Goal: Transaction & Acquisition: Obtain resource

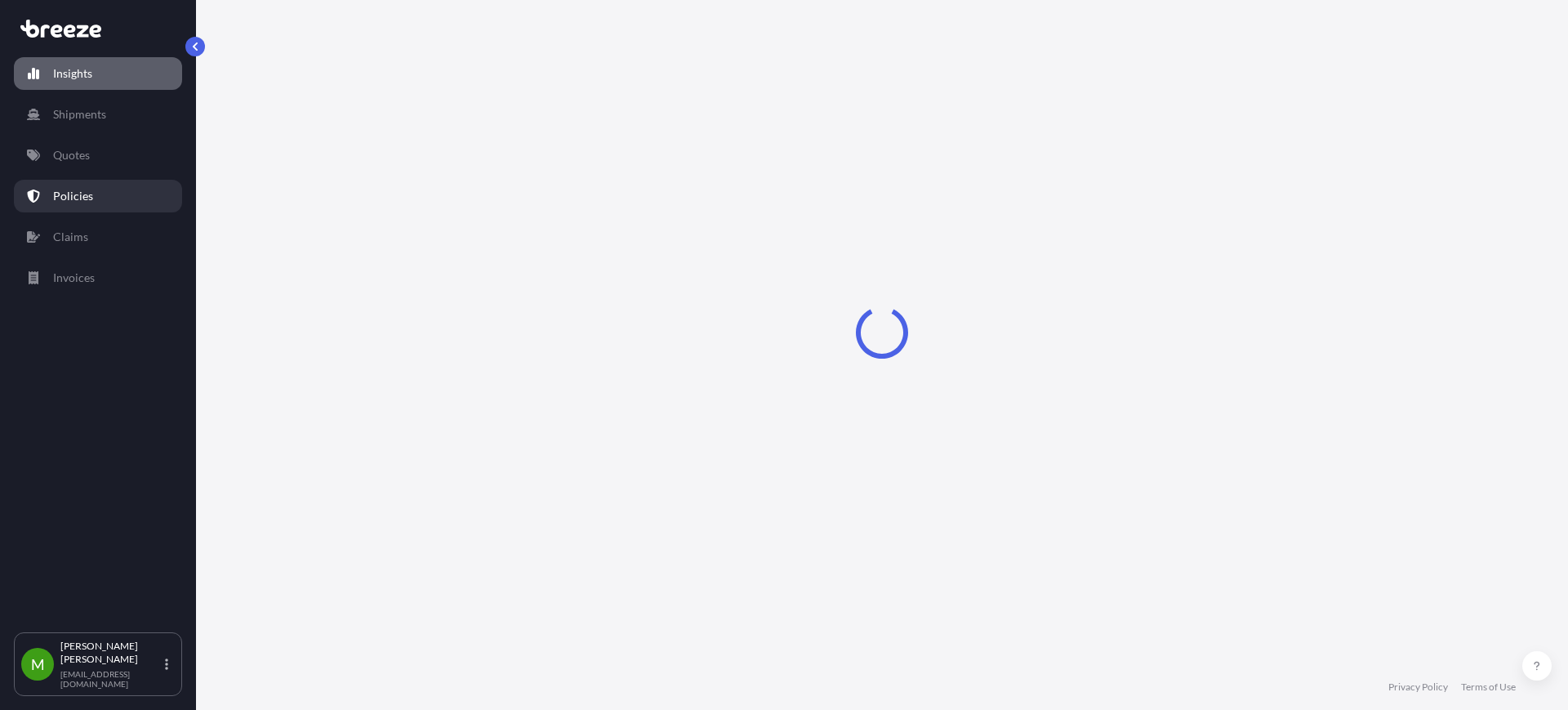
select select "2025"
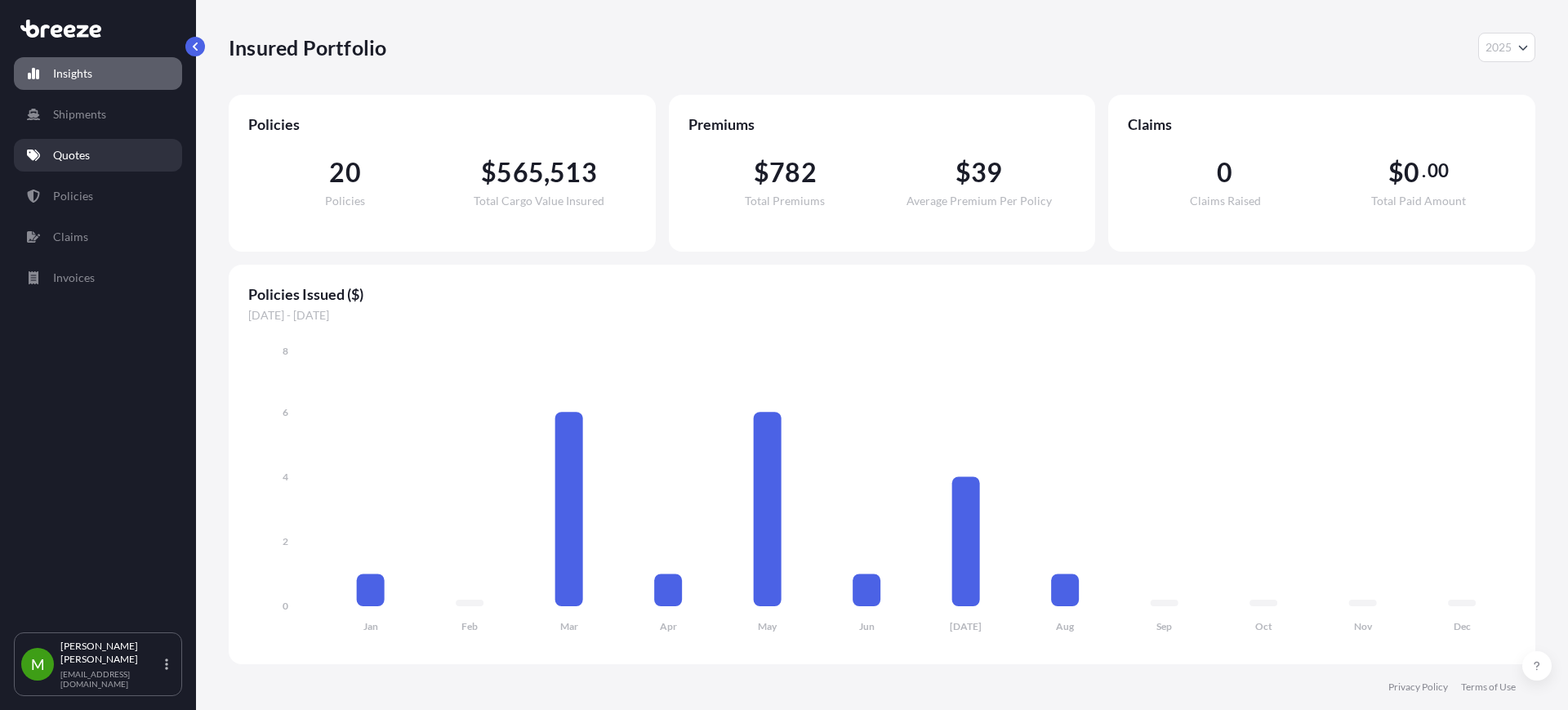
click at [63, 159] on p "Quotes" at bounding box center [72, 155] width 37 height 16
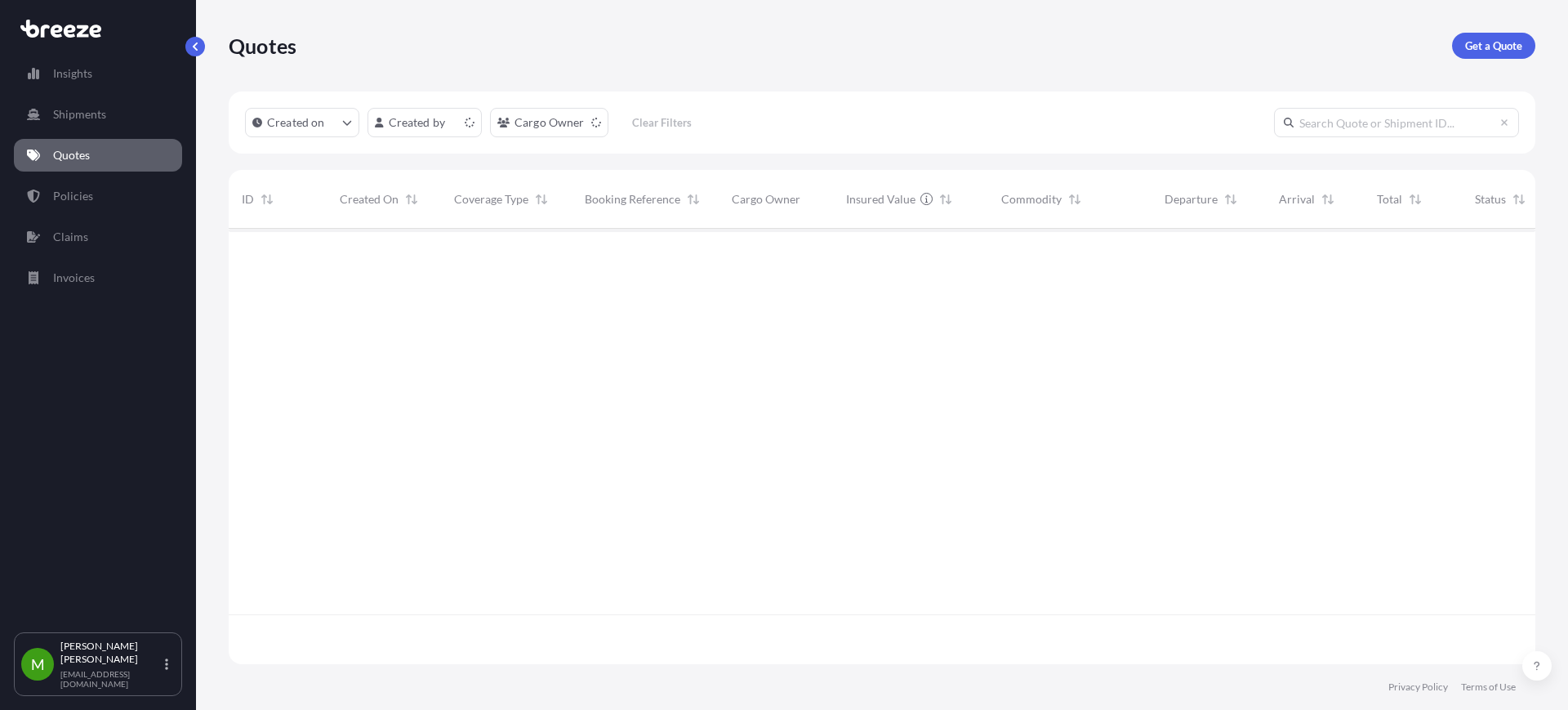
scroll to position [430, 1291]
click at [1471, 47] on p "Get a Quote" at bounding box center [1494, 45] width 57 height 16
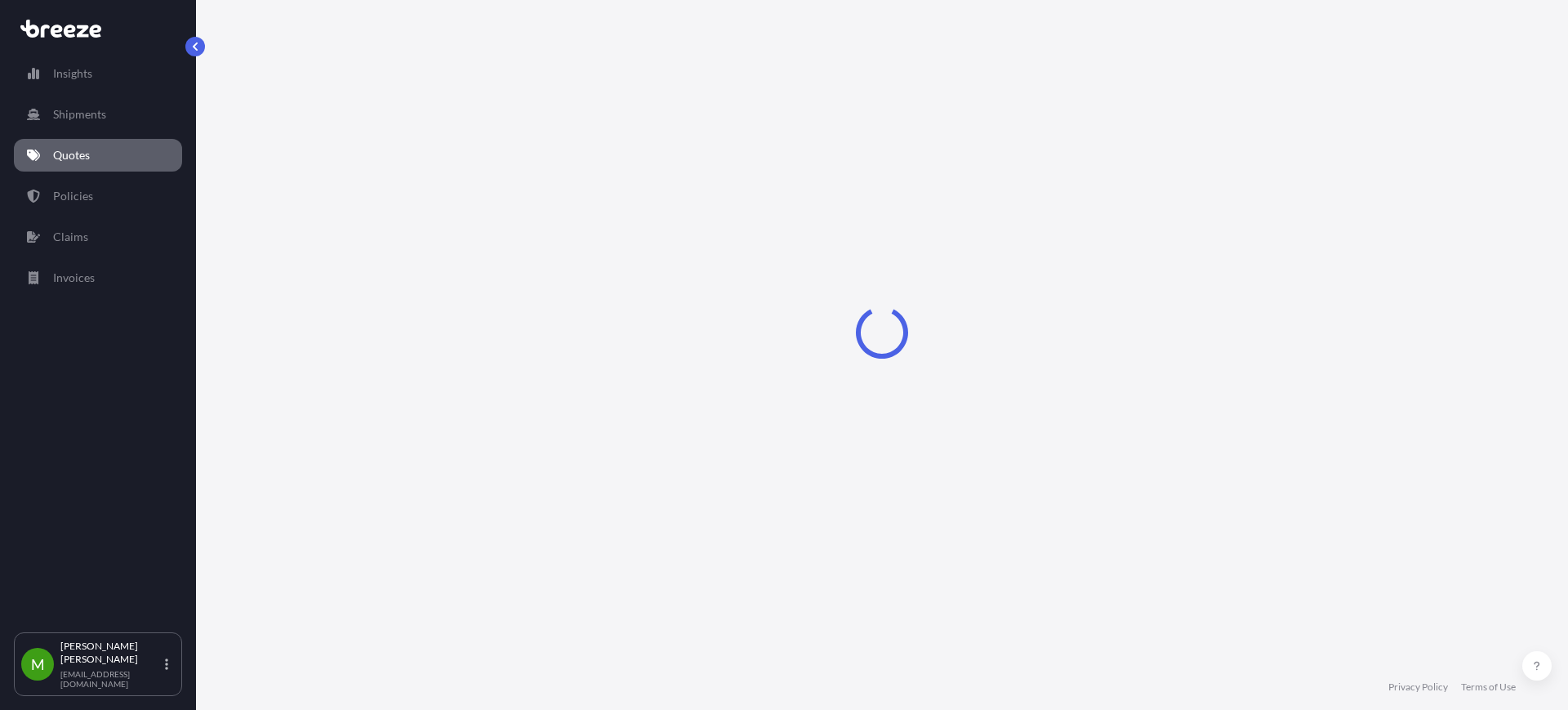
select select "Road"
select select "Sea"
select select "1"
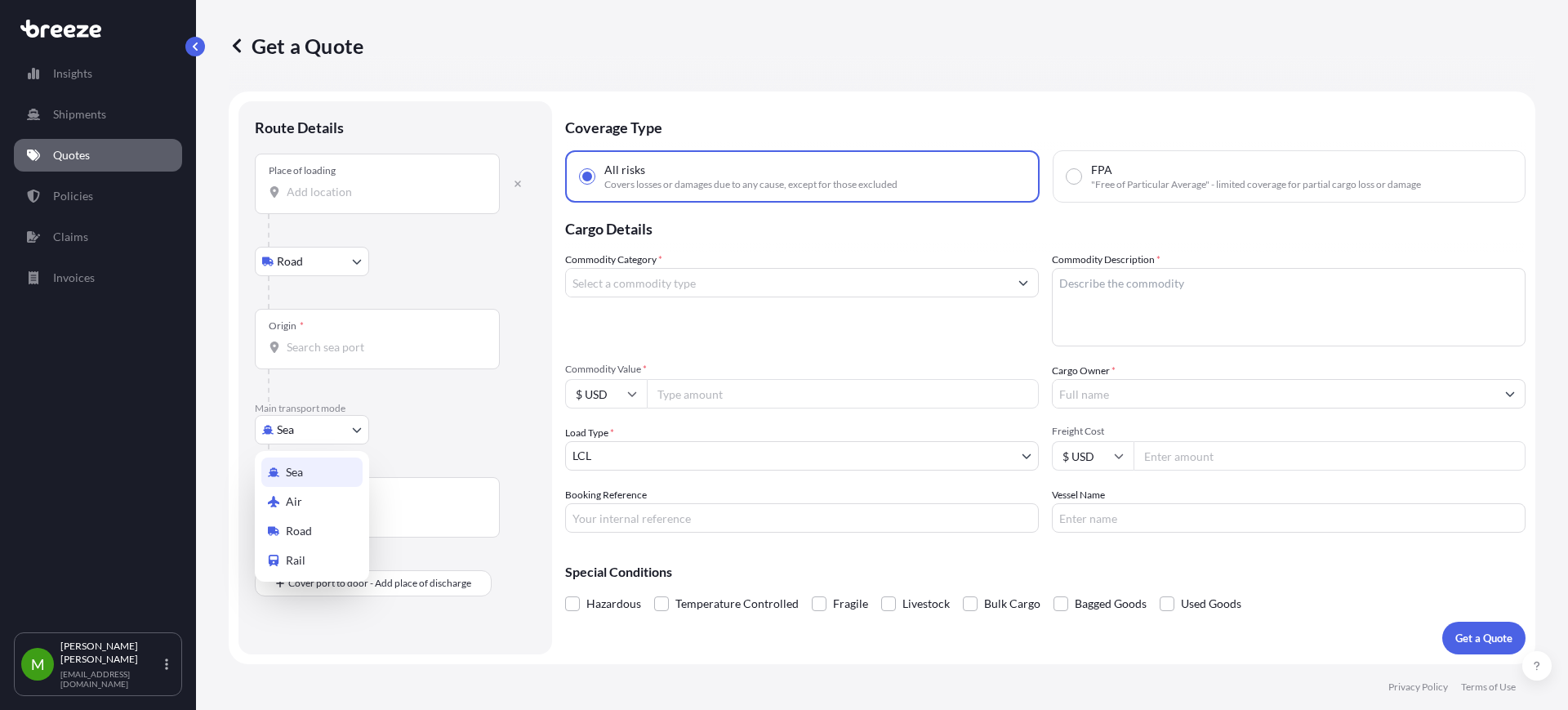
click at [327, 437] on body "Insights Shipments Quotes Policies Claims Invoices M [PERSON_NAME] [EMAIL_ADDRE…" at bounding box center [784, 355] width 1568 height 710
click at [307, 496] on div "Air" at bounding box center [312, 501] width 101 height 29
select select "Air"
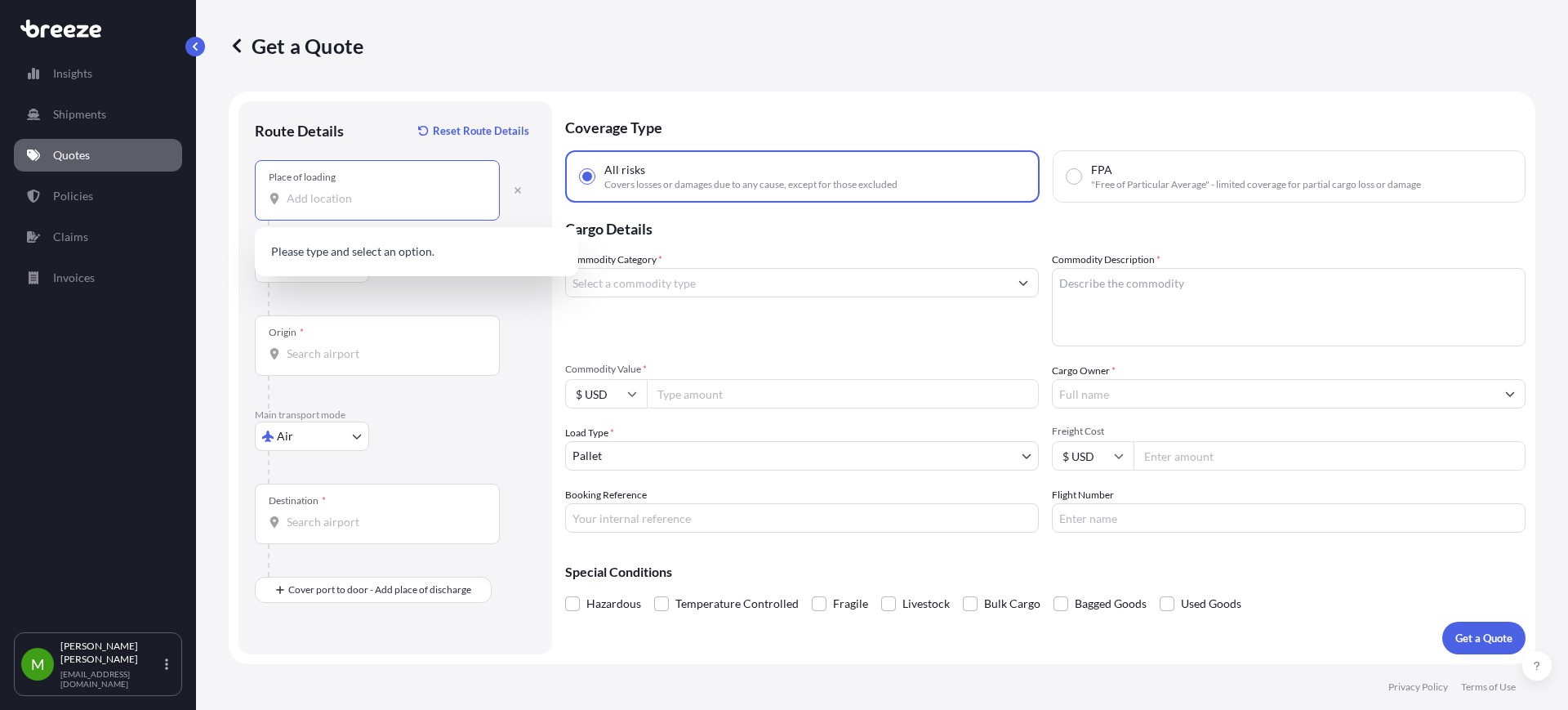
click at [429, 200] on input "Place of loading" at bounding box center [383, 198] width 193 height 16
paste input "215126"
click at [473, 245] on span "[GEOGRAPHIC_DATA], [GEOGRAPHIC_DATA], [GEOGRAPHIC_DATA], 215126" at bounding box center [438, 256] width 255 height 33
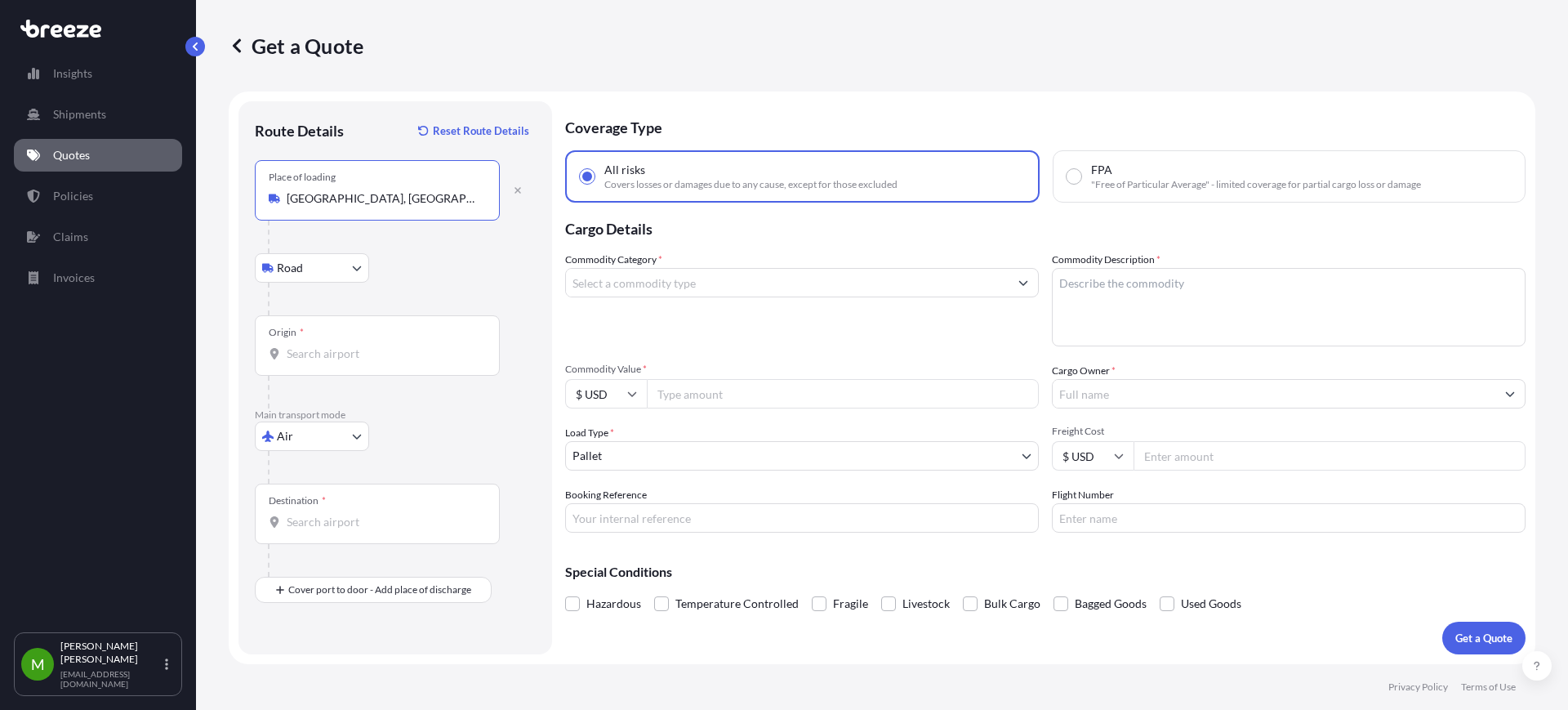
type input "[GEOGRAPHIC_DATA], [GEOGRAPHIC_DATA], [GEOGRAPHIC_DATA], 215126"
click at [322, 350] on input "Origin *" at bounding box center [383, 354] width 193 height 16
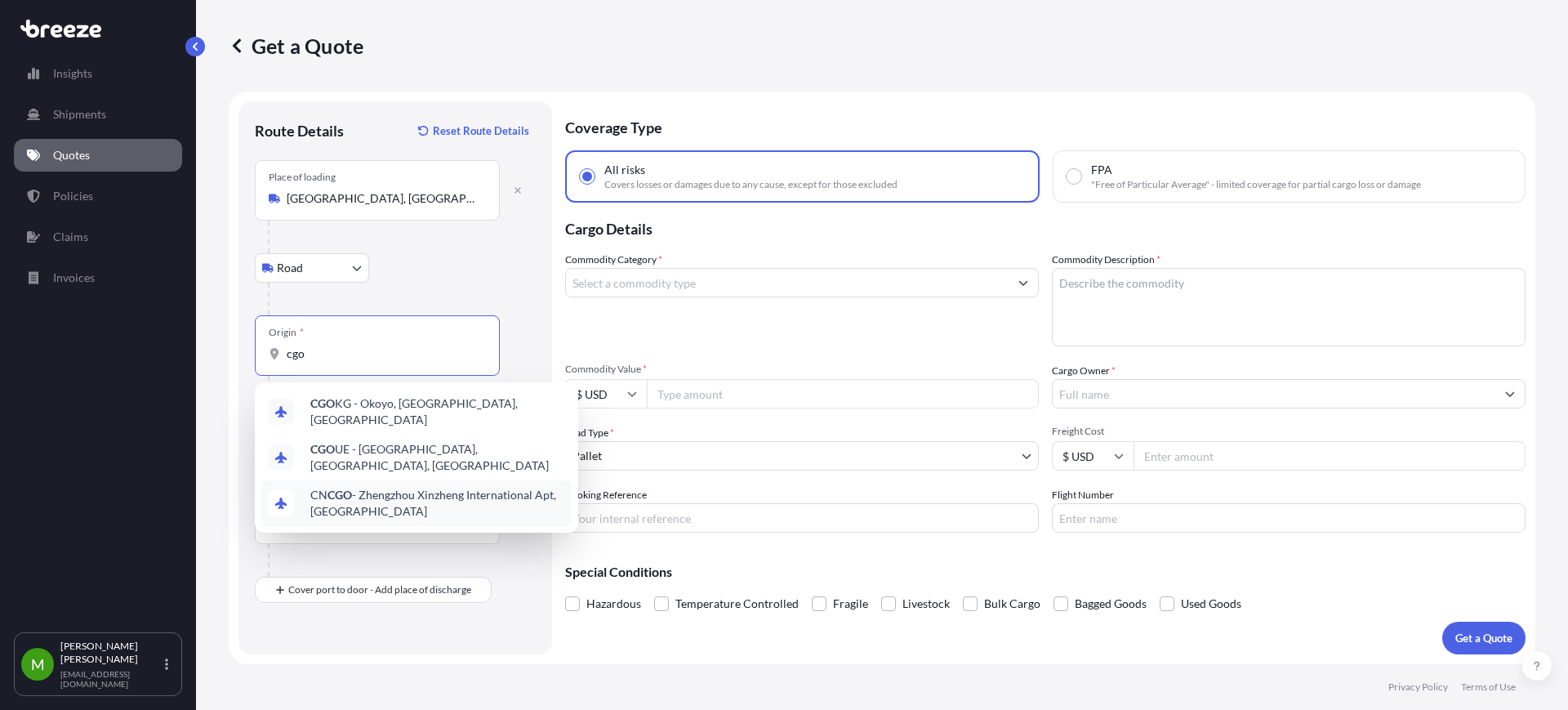
click at [467, 487] on span "CN CGO - Zhengzhou Xinzheng International Apt, [GEOGRAPHIC_DATA]" at bounding box center [438, 503] width 255 height 33
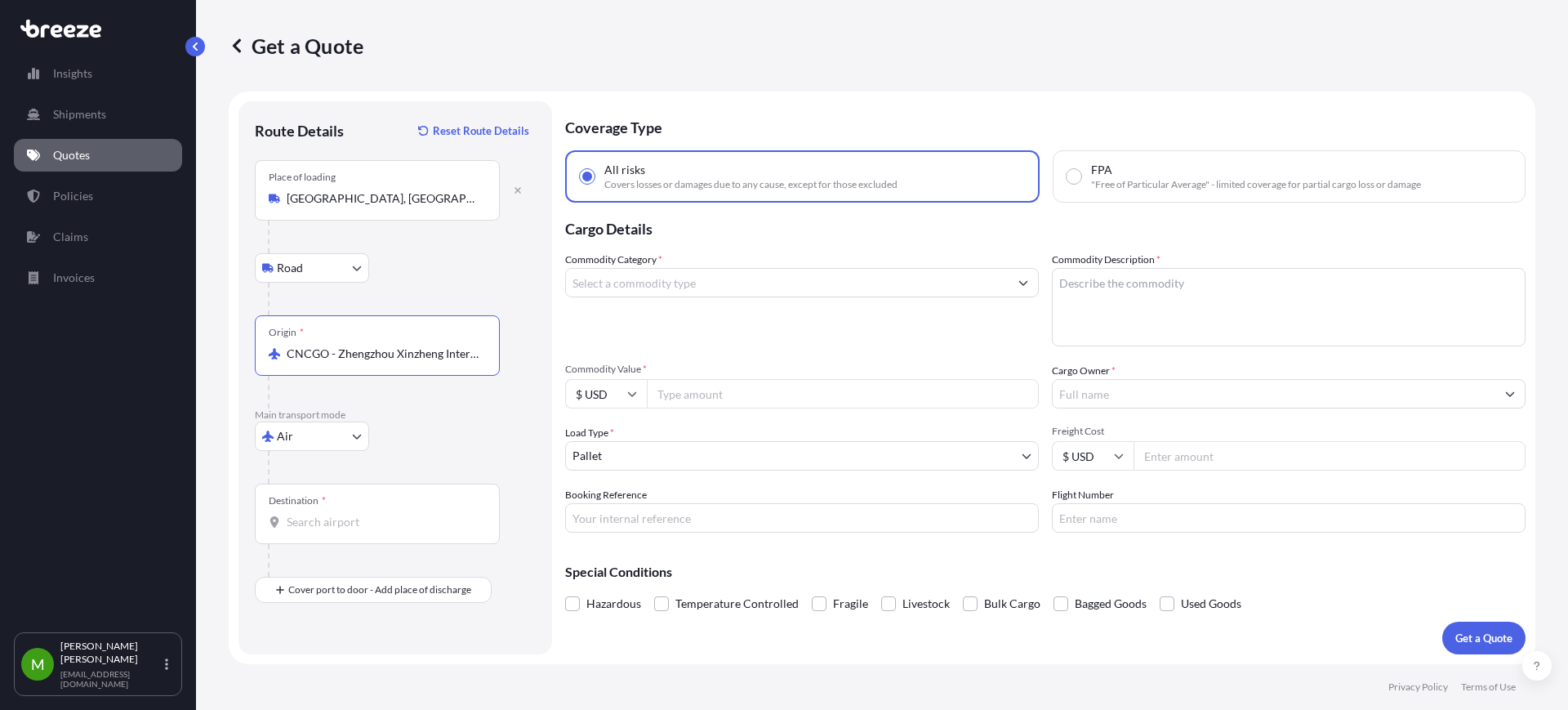
type input "CNCGO - Zhengzhou Xinzheng International Apt, [GEOGRAPHIC_DATA]"
click at [412, 519] on input "Destination *" at bounding box center [383, 521] width 193 height 16
click at [364, 528] on input "Destination *" at bounding box center [383, 521] width 193 height 16
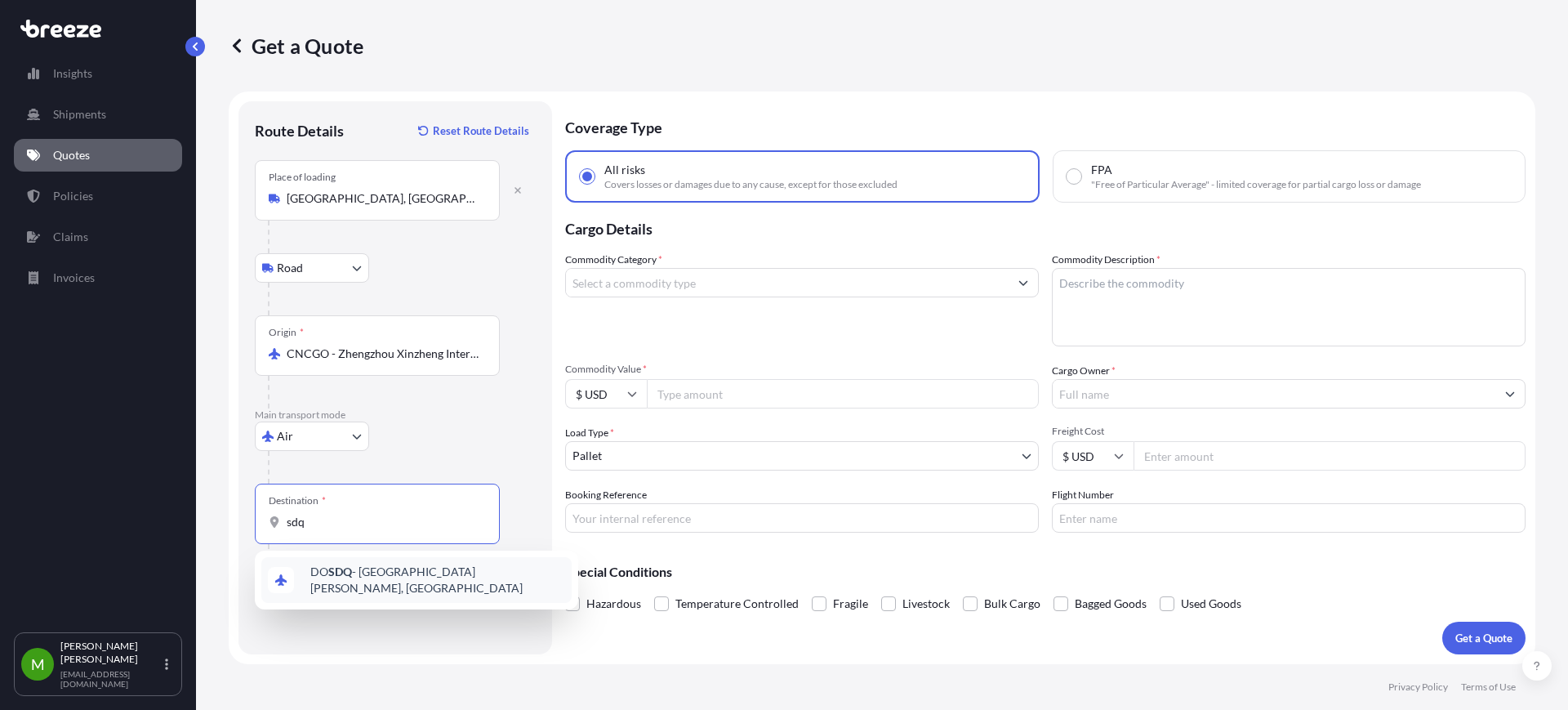
click at [471, 584] on span "DO SDQ - [GEOGRAPHIC_DATA][PERSON_NAME], [GEOGRAPHIC_DATA]" at bounding box center [438, 580] width 255 height 33
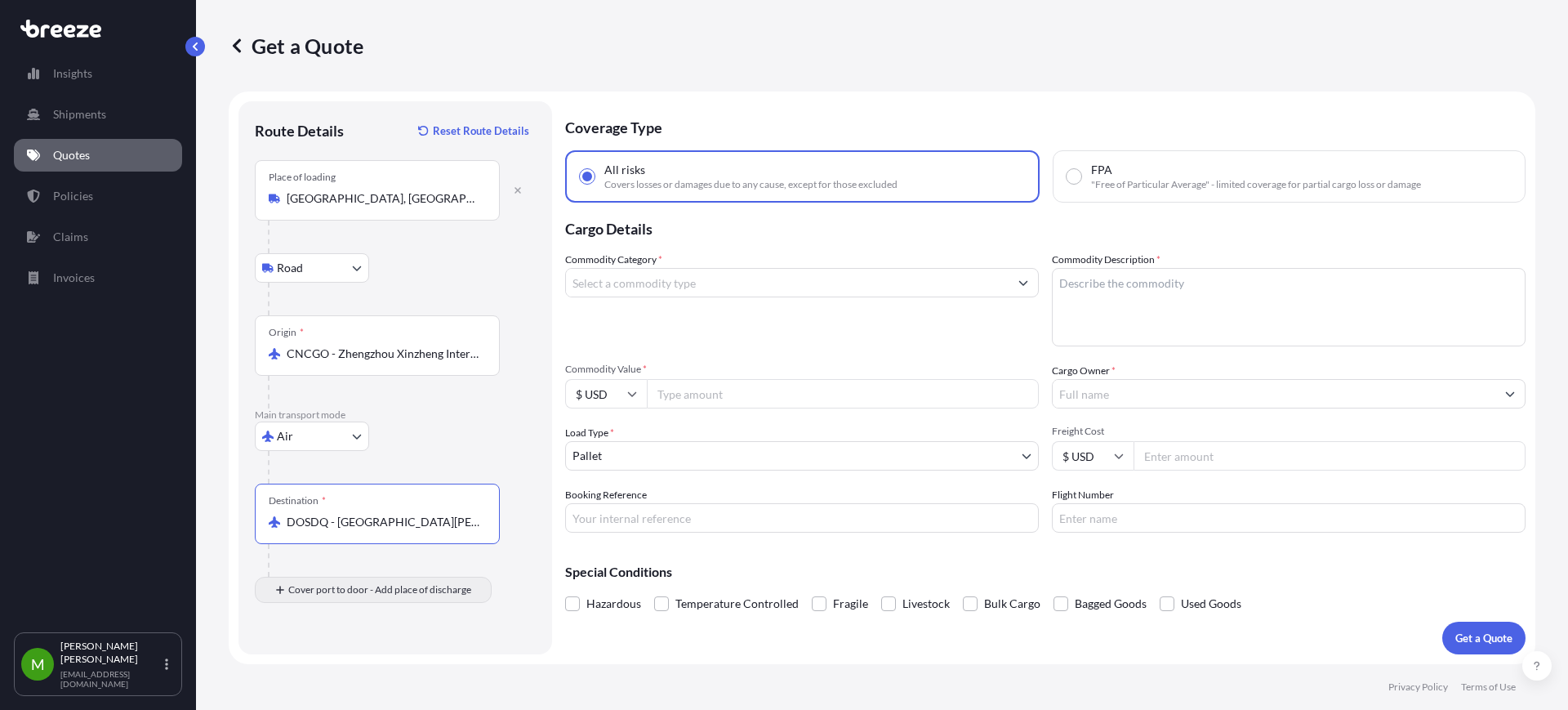
type input "DOSDQ - [GEOGRAPHIC_DATA][PERSON_NAME], [GEOGRAPHIC_DATA]"
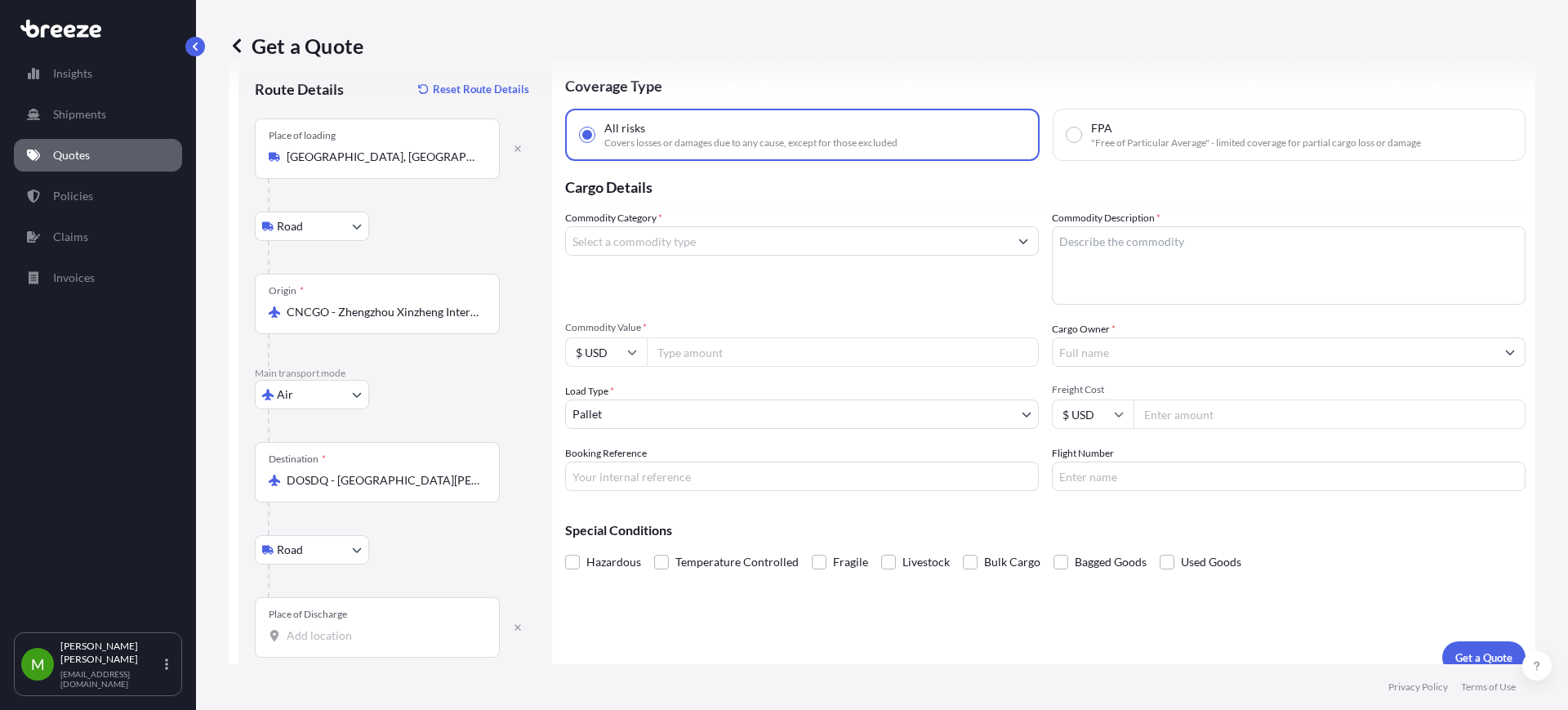
scroll to position [61, 0]
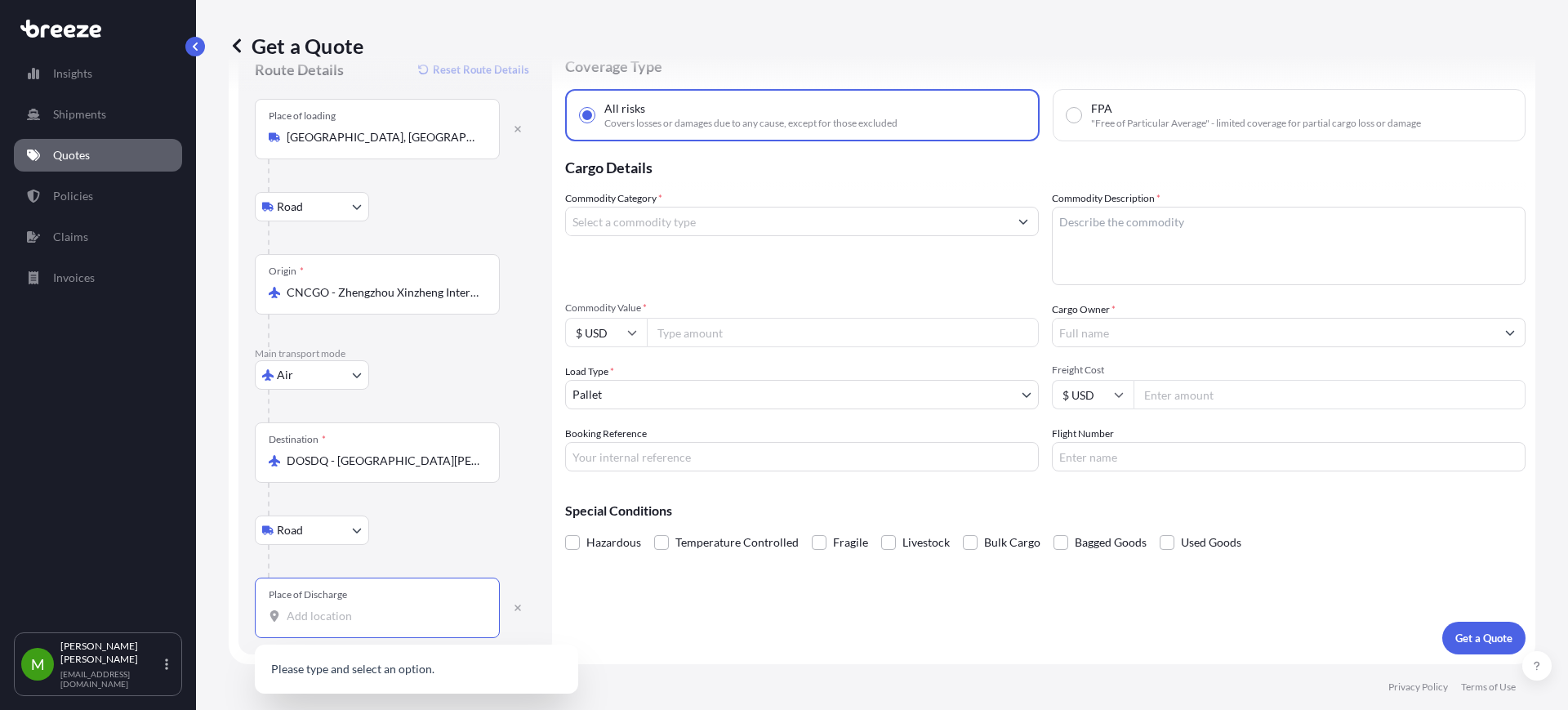
click at [337, 622] on input "Place of Discharge" at bounding box center [383, 616] width 193 height 16
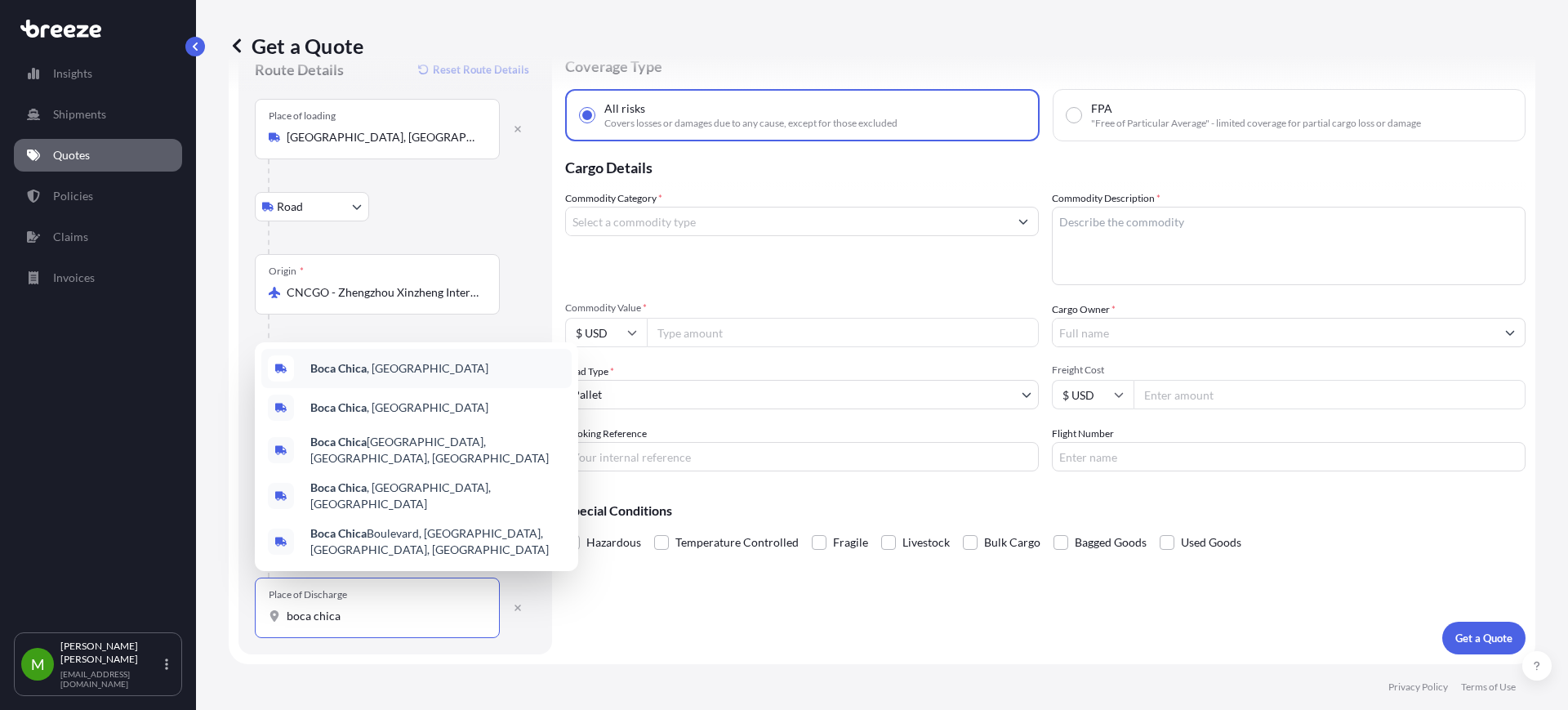
click at [433, 376] on span "[GEOGRAPHIC_DATA] , [GEOGRAPHIC_DATA]" at bounding box center [400, 368] width 178 height 16
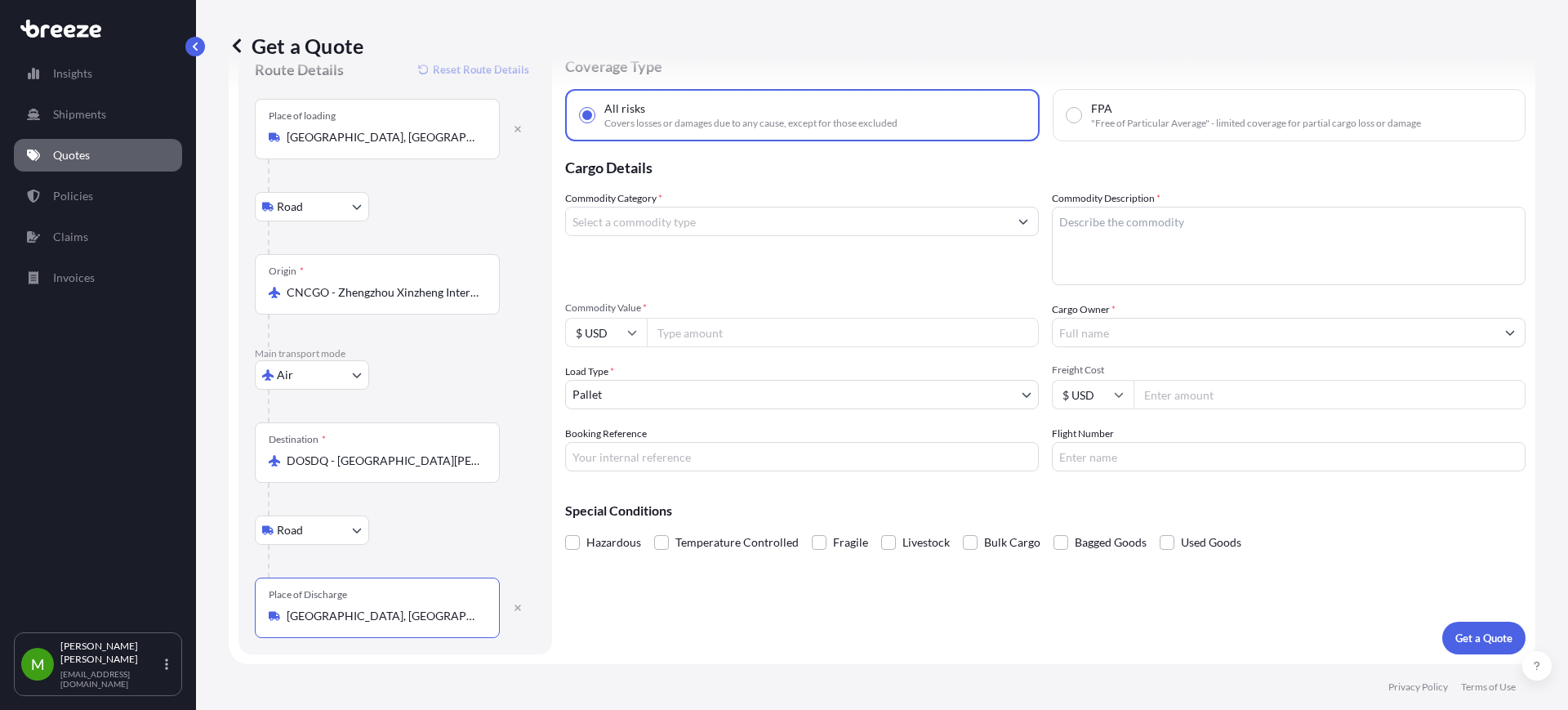
type input "[GEOGRAPHIC_DATA], [GEOGRAPHIC_DATA]"
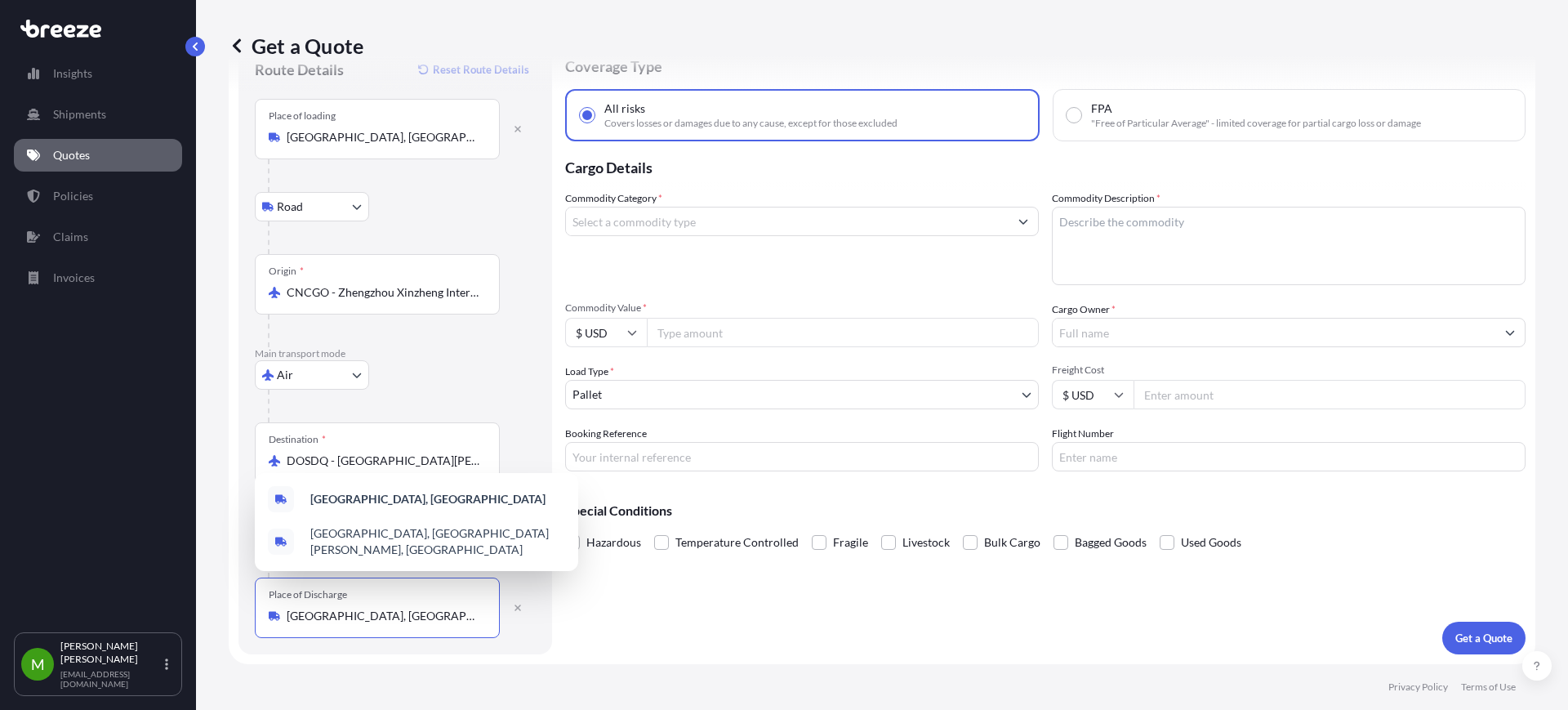
click at [681, 327] on input "Commodity Value *" at bounding box center [843, 333] width 392 height 29
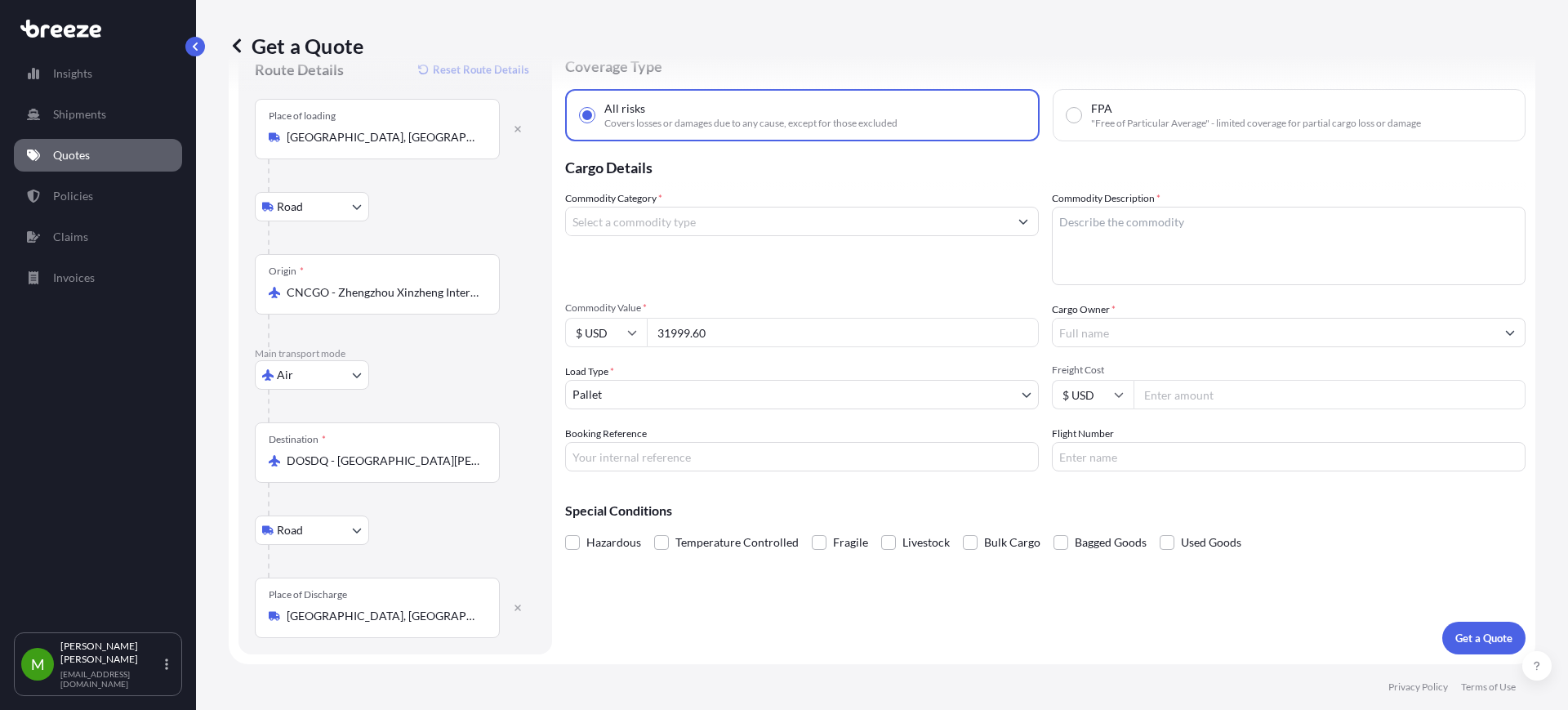
type input "31999.60"
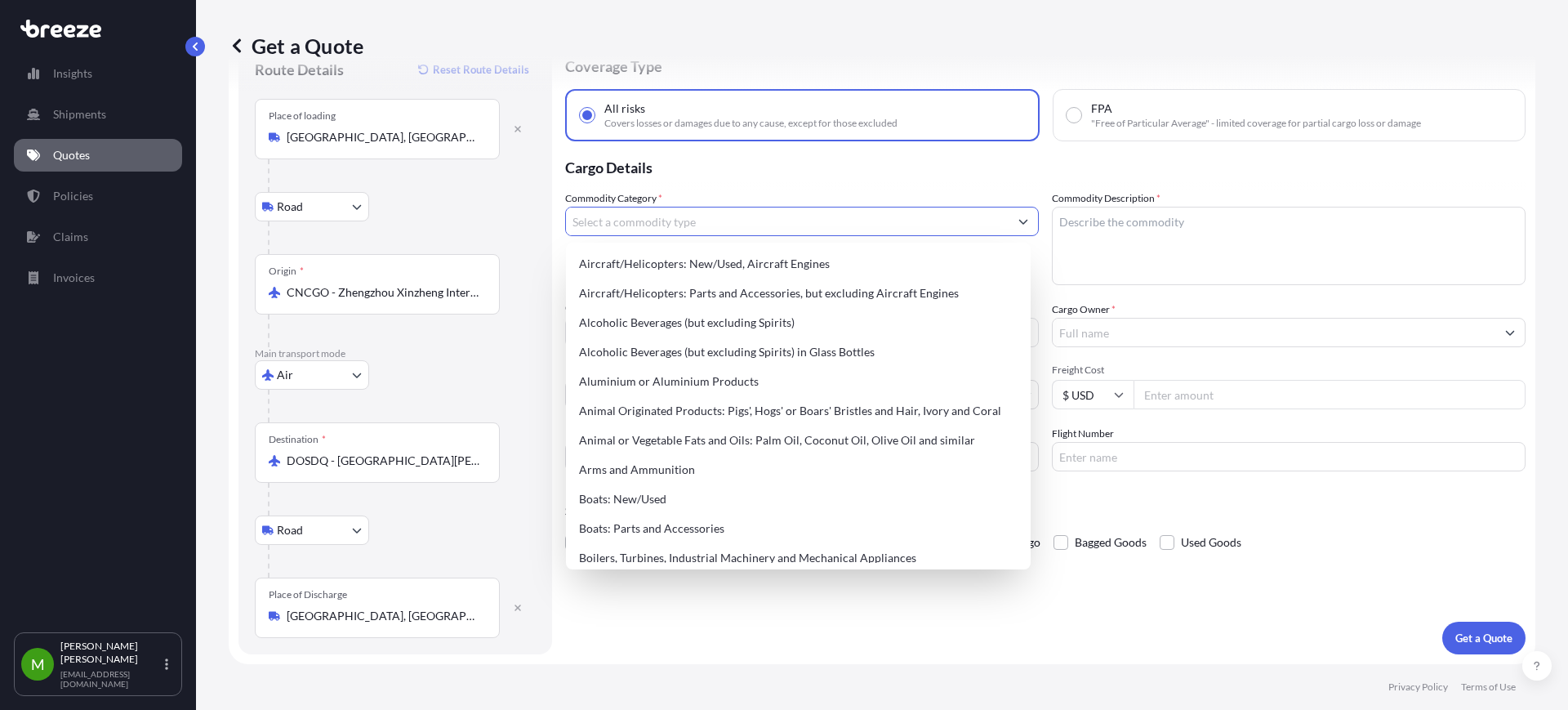
click at [789, 219] on input "Commodity Category *" at bounding box center [788, 222] width 443 height 29
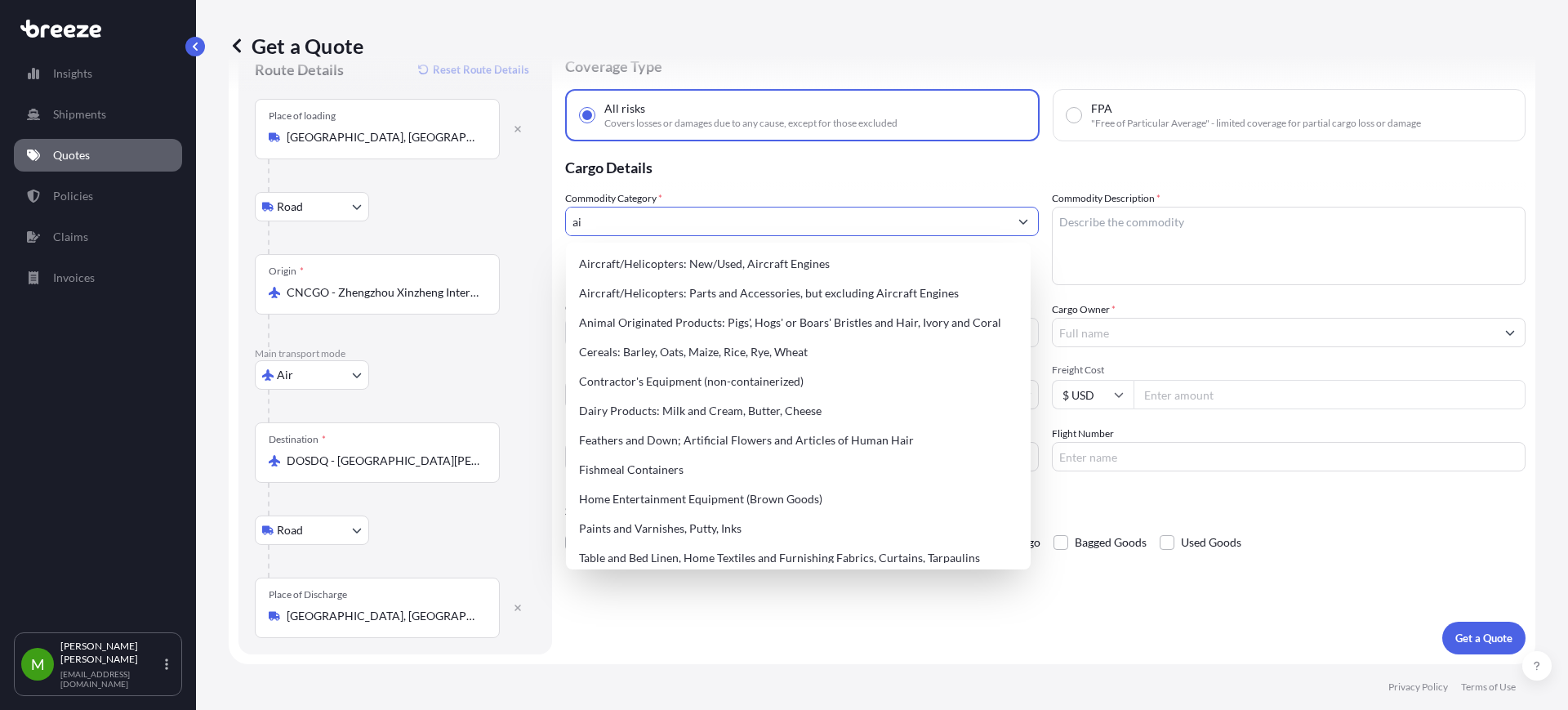
type input "a"
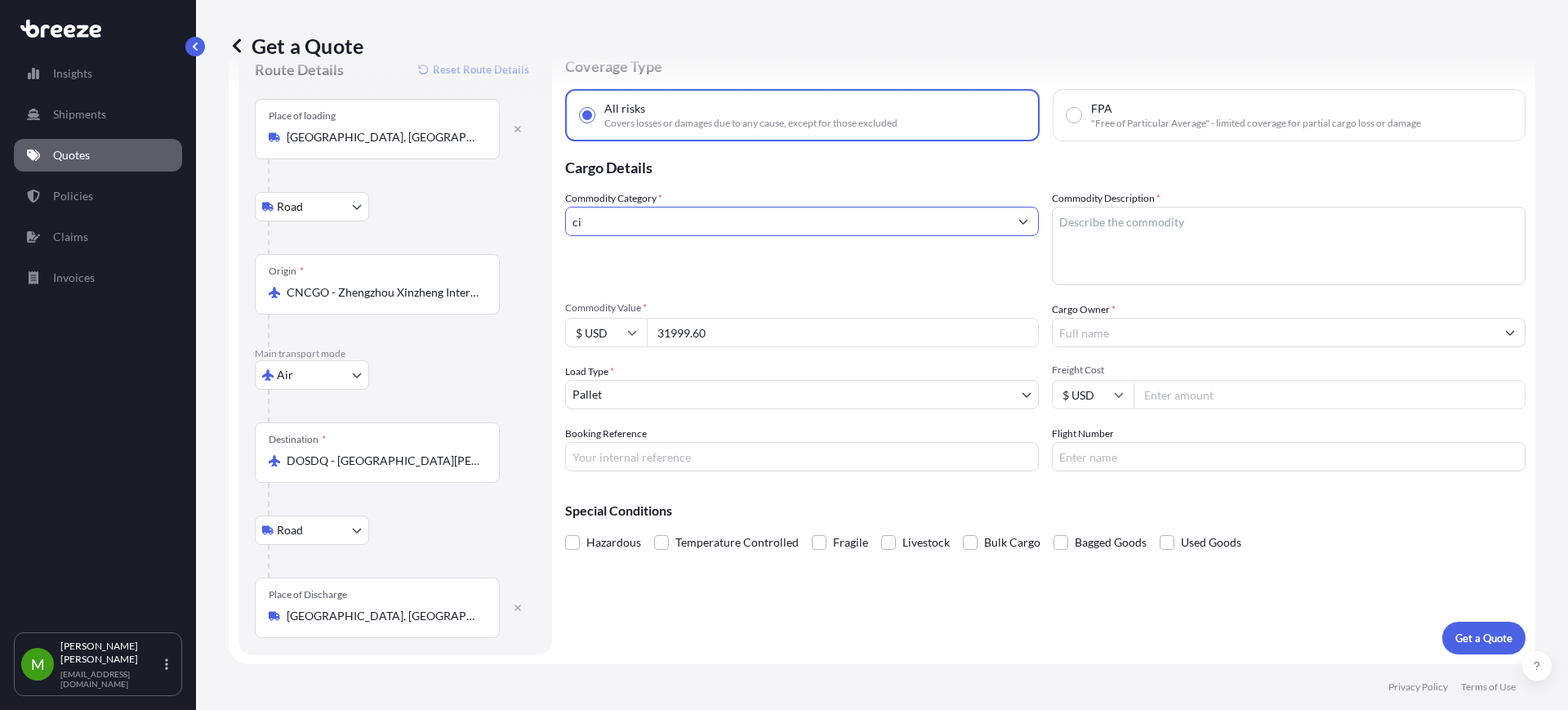
type input "c"
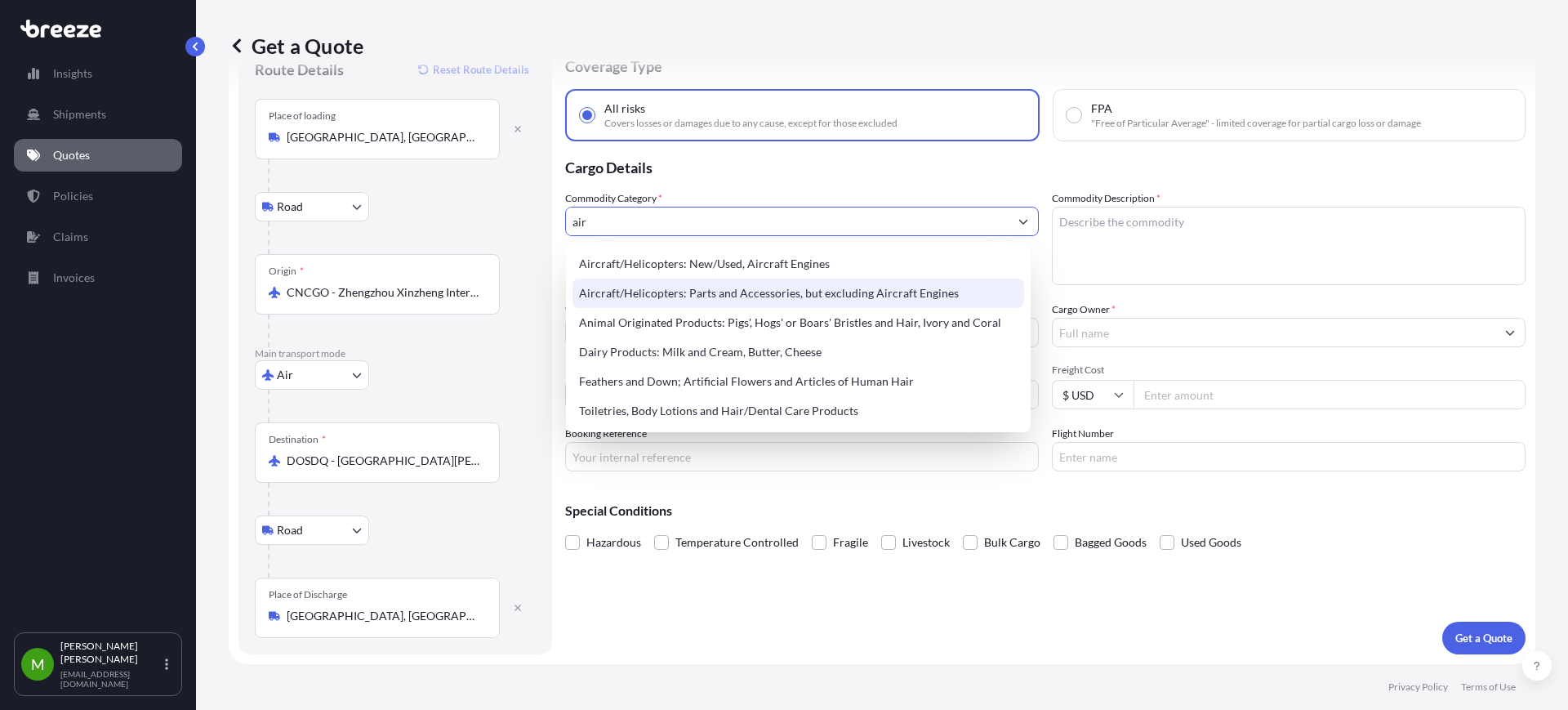
click at [838, 288] on div "Aircraft/Helicopters: Parts and Accessories, but excluding Aircraft Engines" at bounding box center [798, 293] width 452 height 29
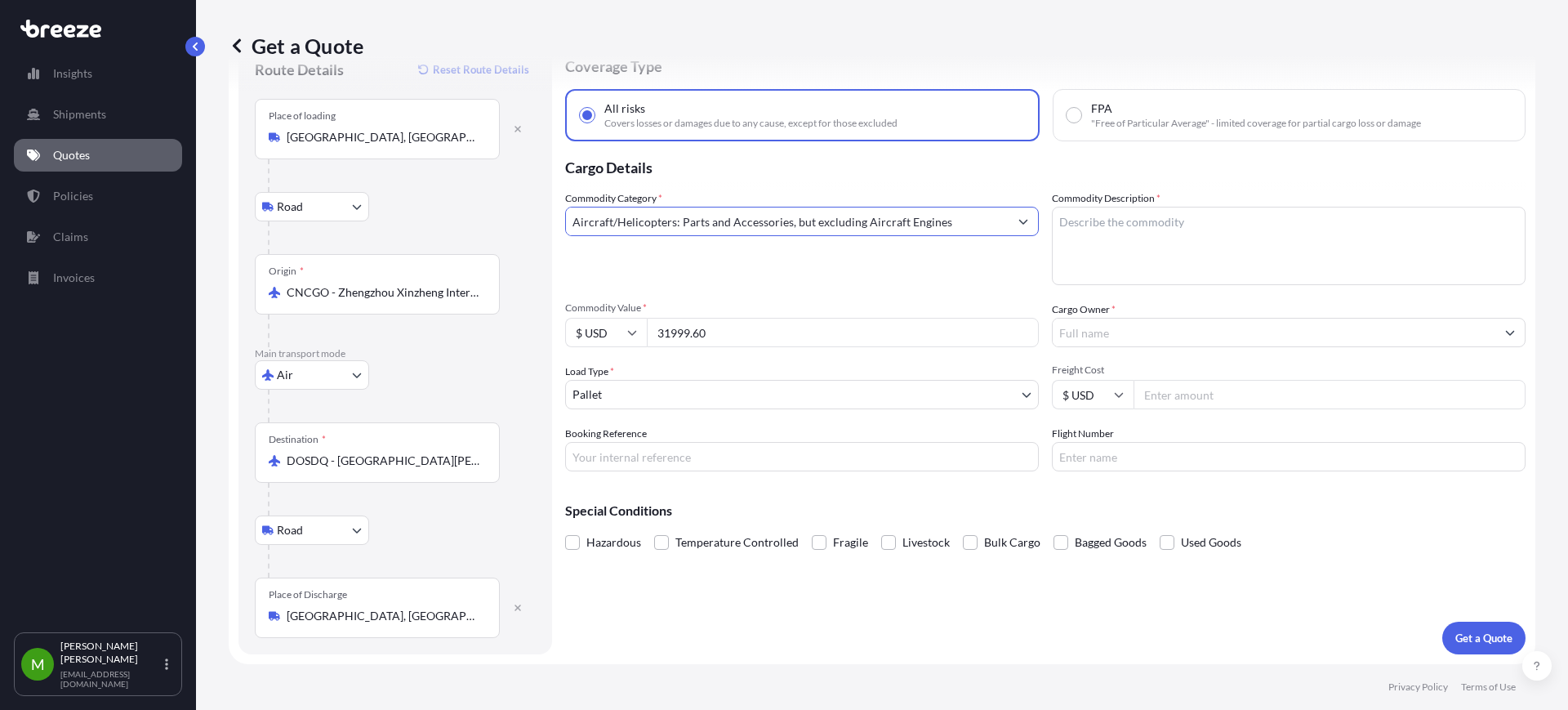
type input "Aircraft/Helicopters: Parts and Accessories, but excluding Aircraft Engines"
click at [1119, 228] on textarea "Commodity Description *" at bounding box center [1289, 246] width 474 height 78
type textarea "a"
type textarea "civil aircraft parts"
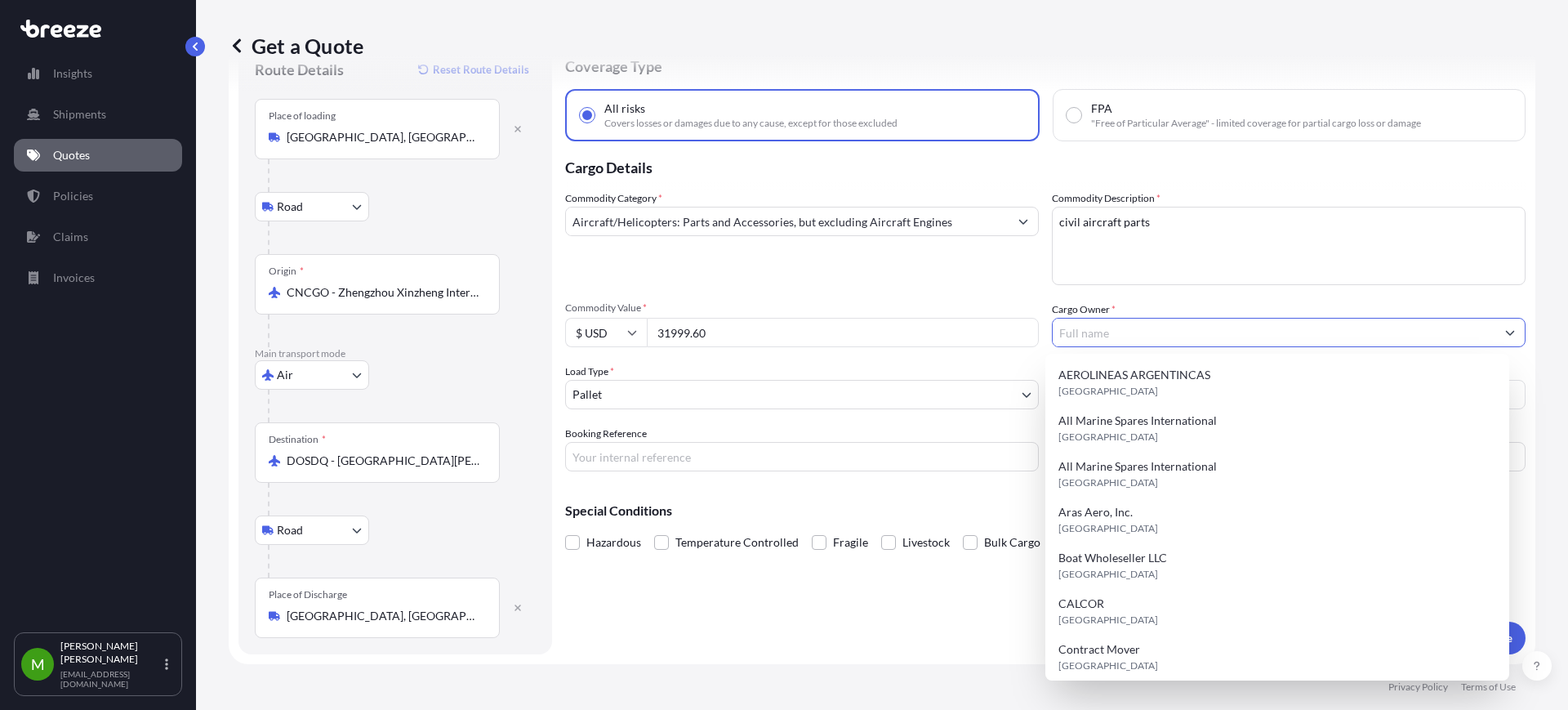
click at [1149, 338] on input "Cargo Owner *" at bounding box center [1274, 333] width 443 height 29
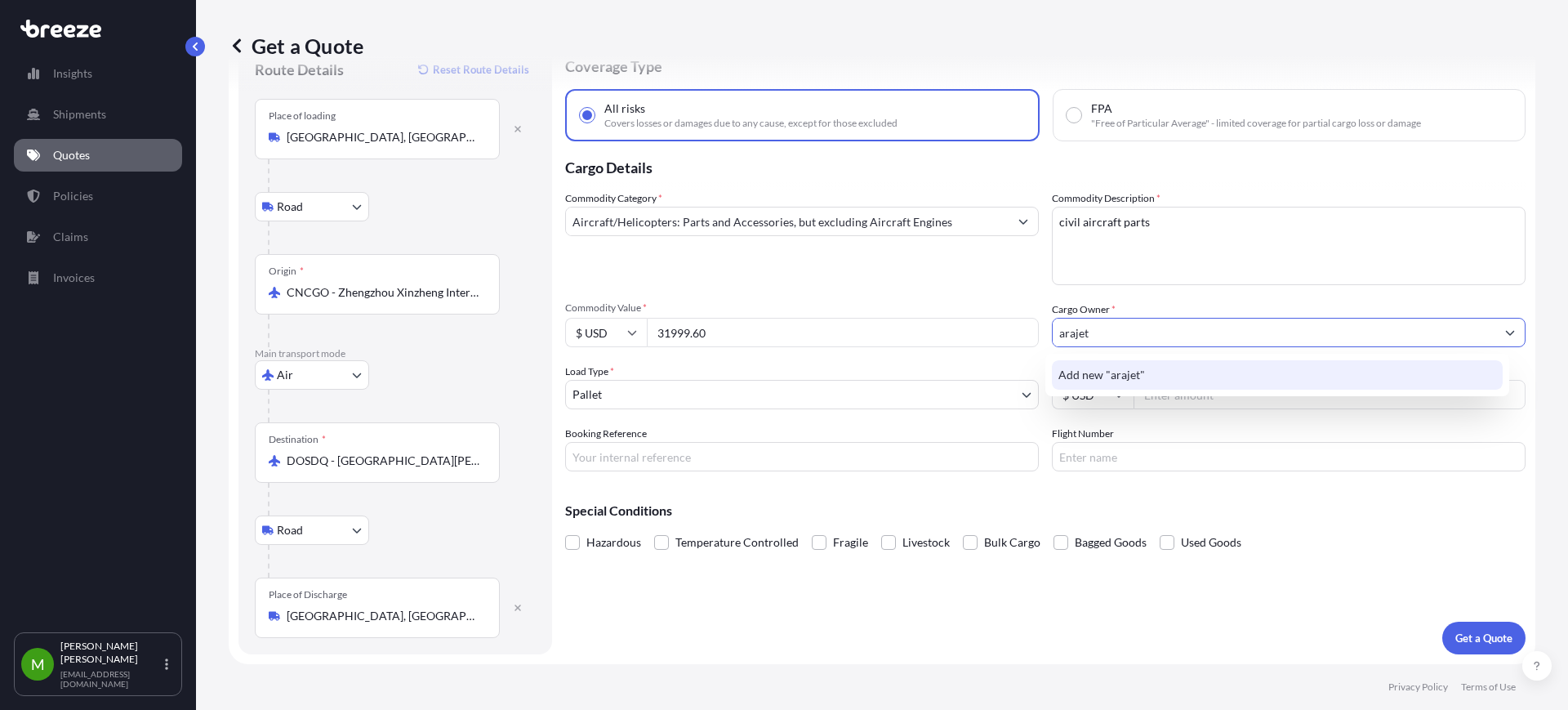
click at [1120, 369] on span "Add new "arajet"" at bounding box center [1102, 375] width 87 height 16
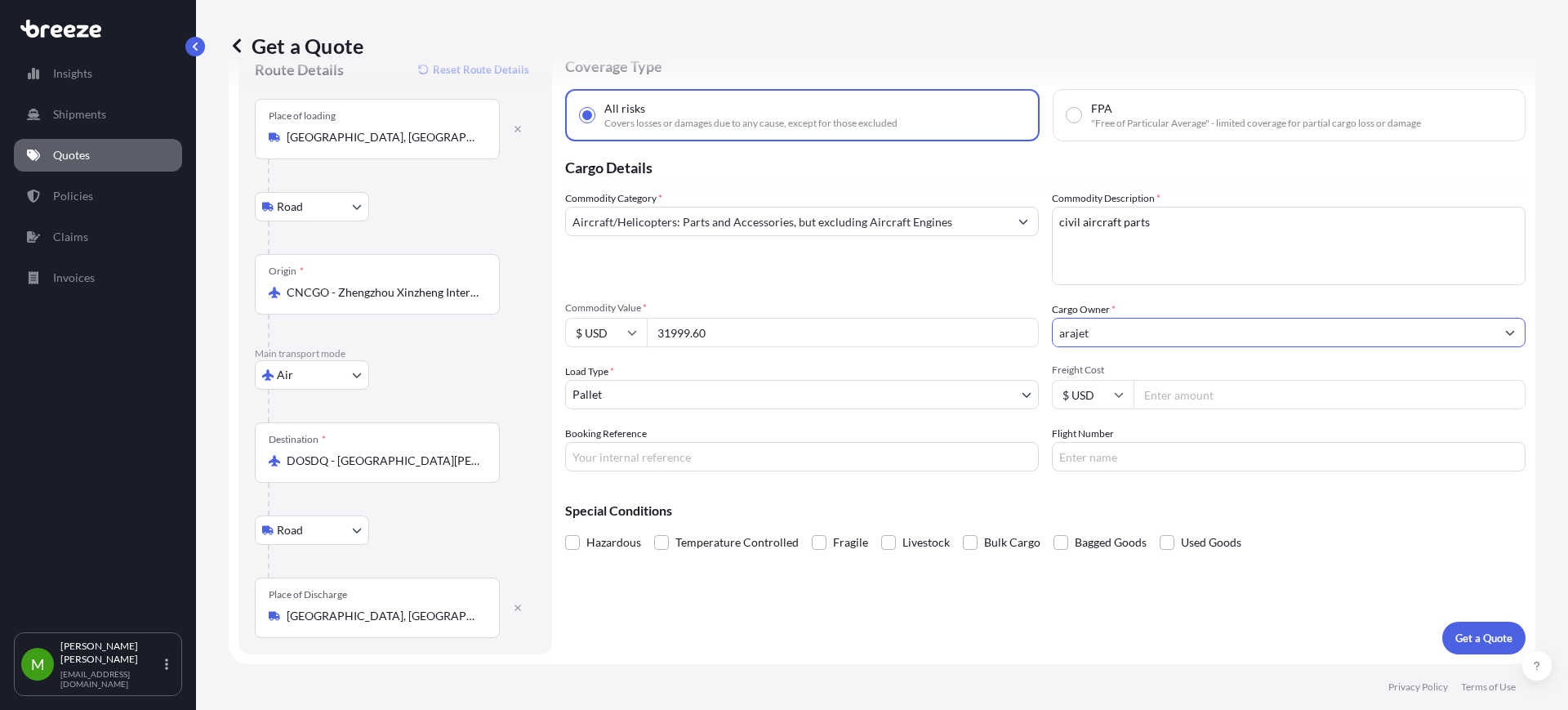
type input "arajet"
click at [1420, 517] on div "Special Conditions Hazardous Temperature Controlled Fragile Livestock Bulk Carg…" at bounding box center [1045, 519] width 960 height 70
click at [1176, 397] on input "Freight Cost" at bounding box center [1330, 394] width 392 height 29
type input "11194"
drag, startPoint x: 1457, startPoint y: 493, endPoint x: 1412, endPoint y: 487, distance: 45.4
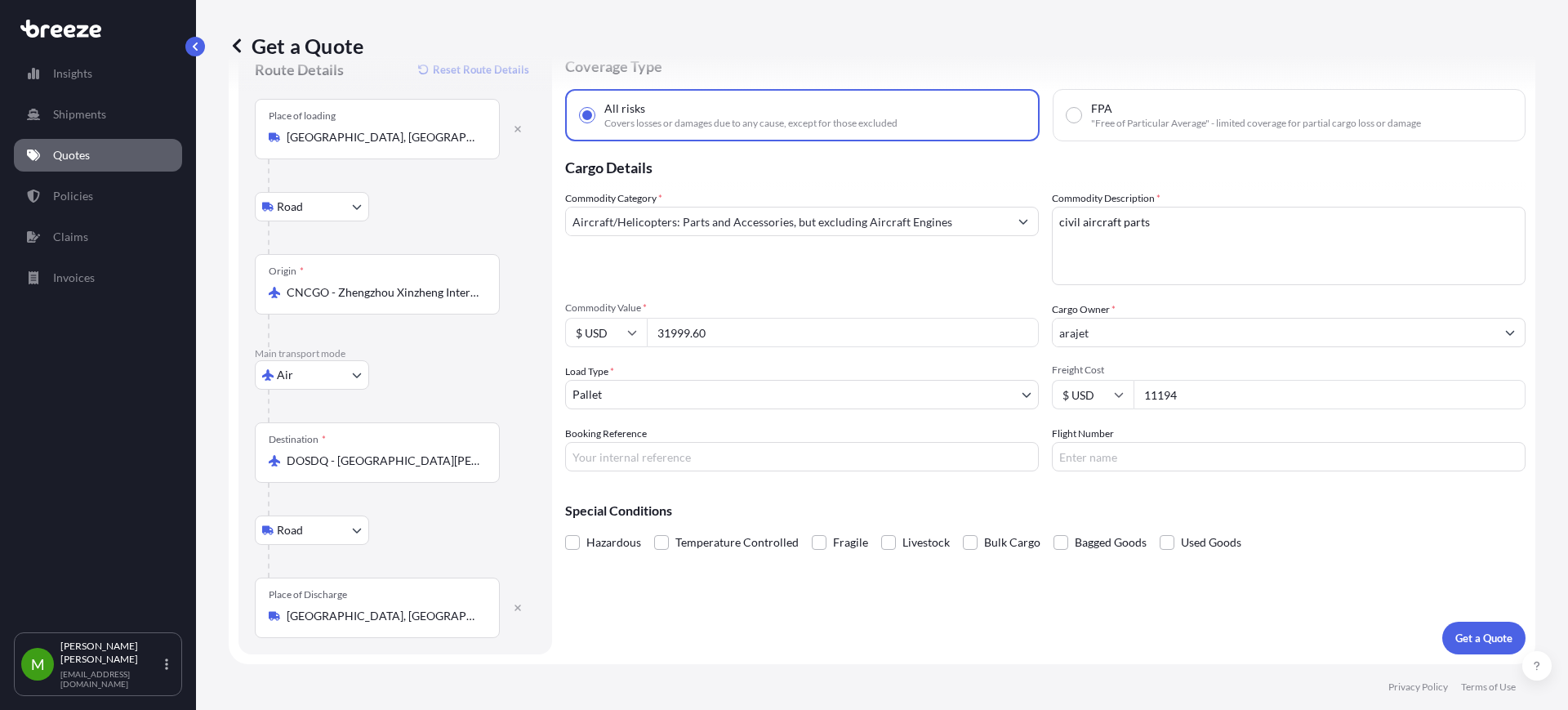
click at [1456, 493] on div "Special Conditions Hazardous Temperature Controlled Fragile Livestock Bulk Carg…" at bounding box center [1045, 519] width 960 height 70
click at [697, 447] on input "Booking Reference" at bounding box center [802, 456] width 474 height 29
paste input "TOPCAST - SV 1300842 - COTIZACION TROLLEYS || 14115"
type input "TOPCAST - SV 1300842 - COTIZACION TROLLEYS || 14115"
click at [1469, 627] on button "Get a Quote" at bounding box center [1484, 638] width 83 height 33
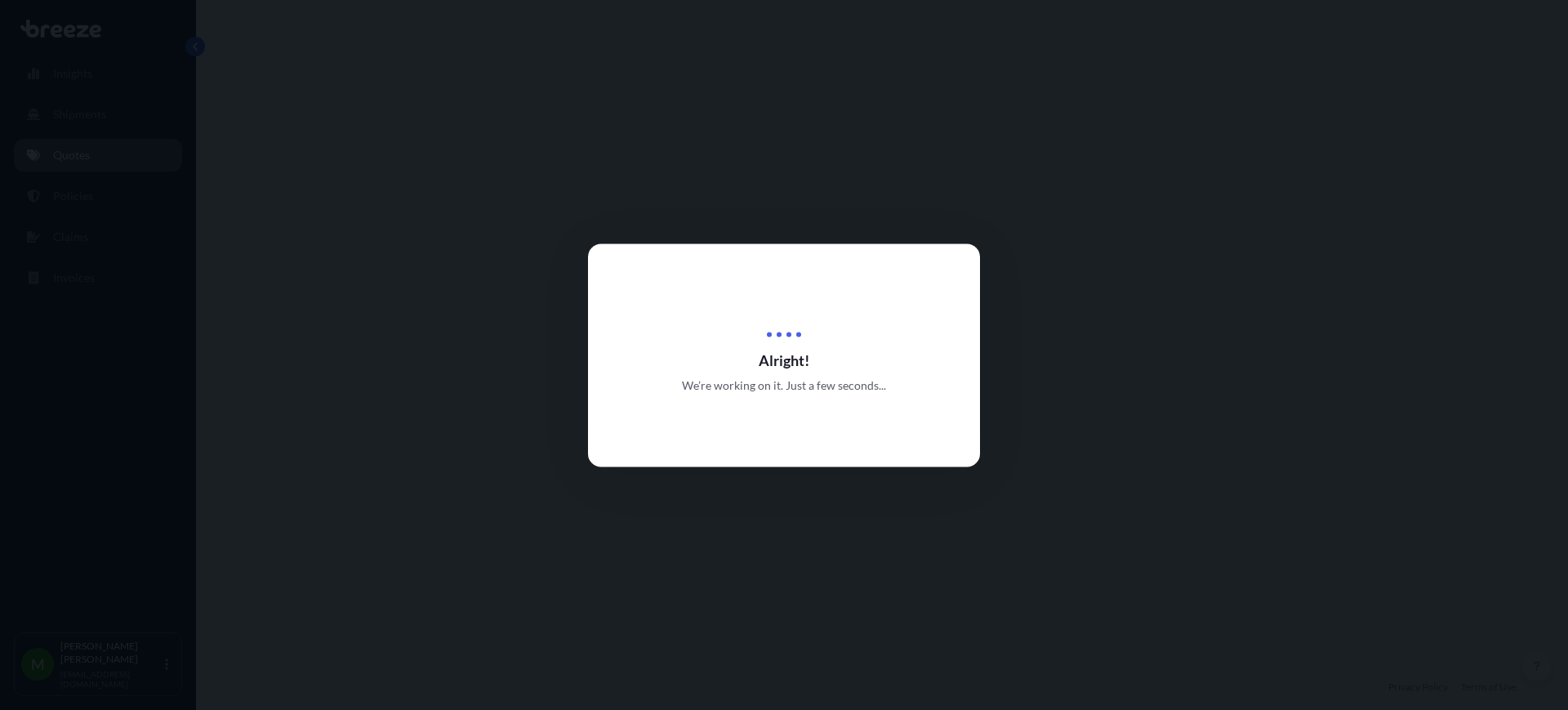
select select "Road"
select select "Air"
select select "Road"
select select "1"
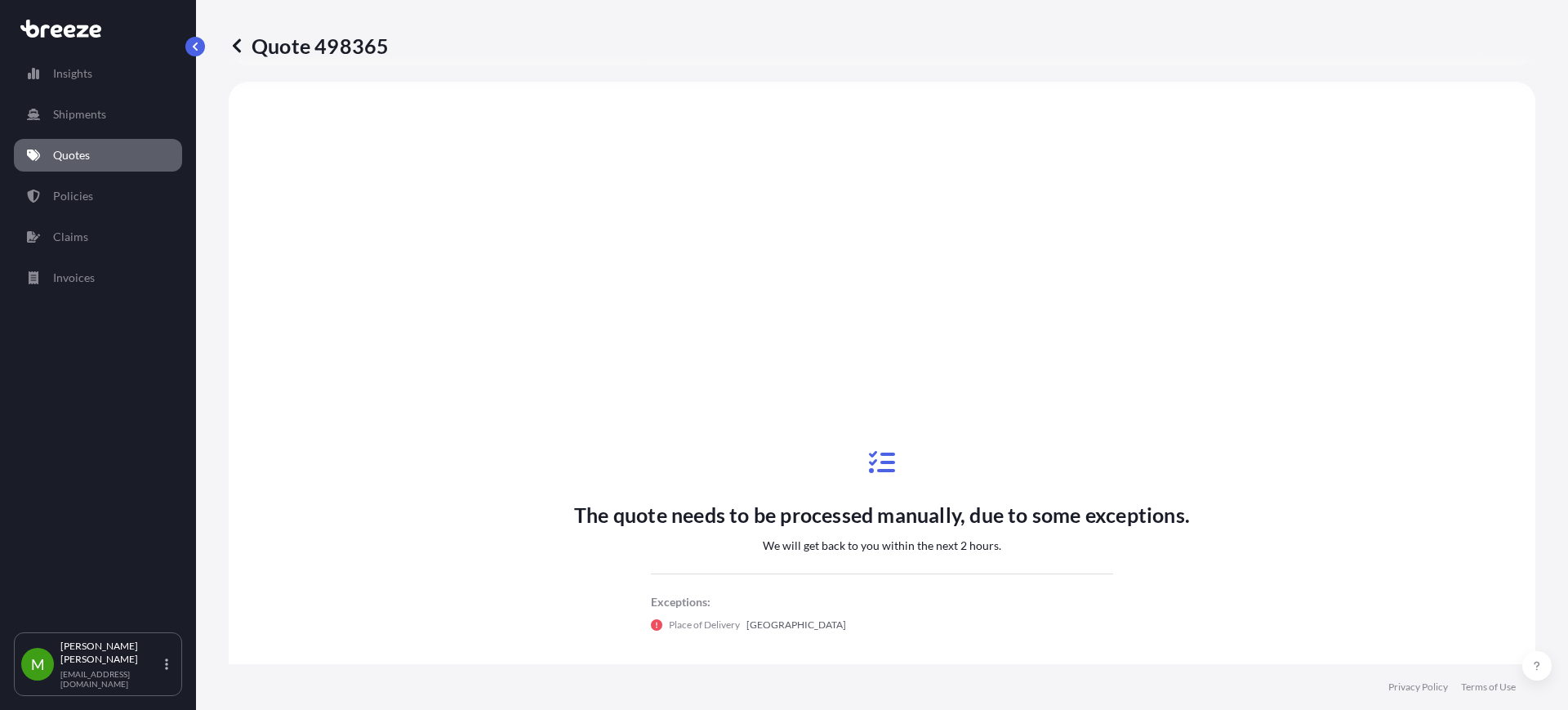
scroll to position [858, 0]
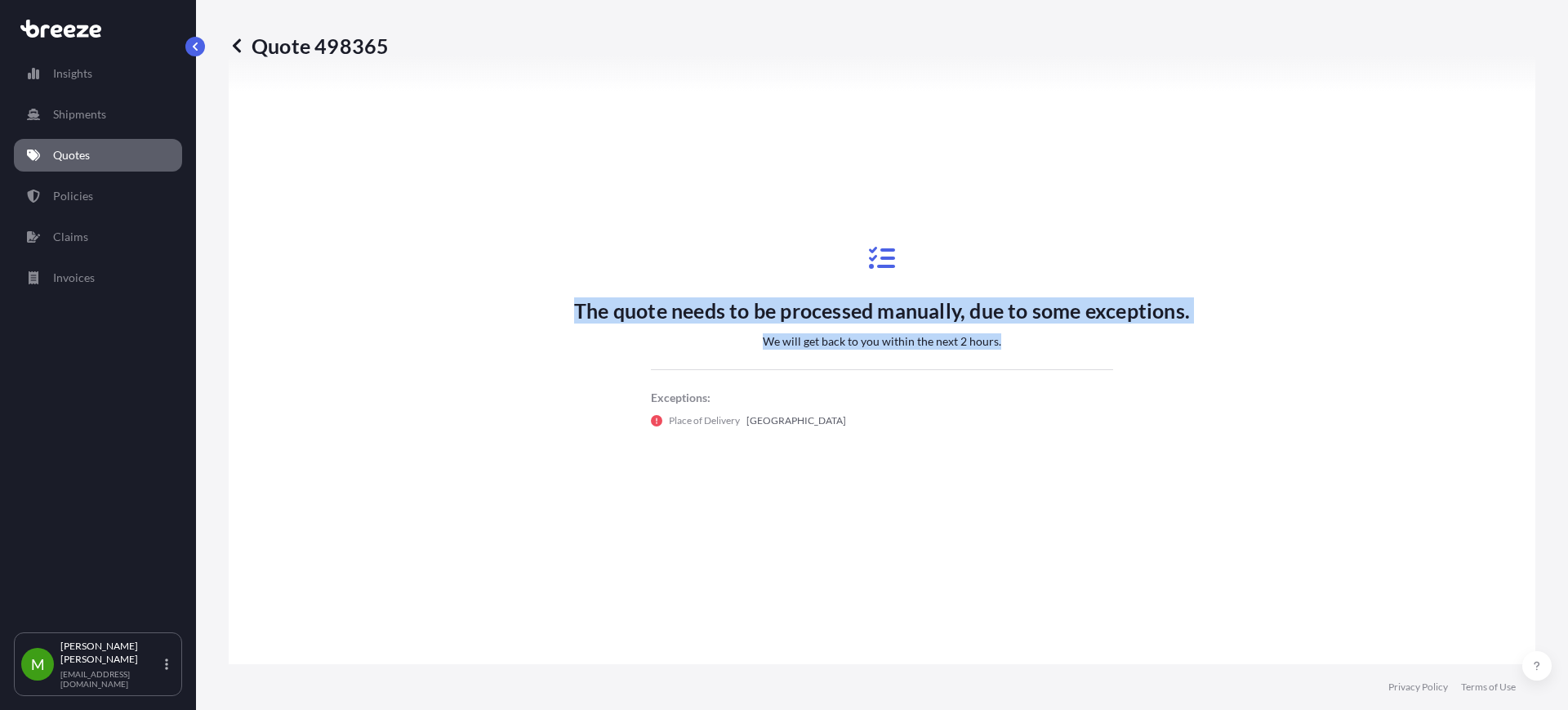
drag, startPoint x: 1002, startPoint y: 348, endPoint x: 561, endPoint y: 308, distance: 442.8
click at [562, 308] on div "The quote needs to be processed manually, due to some exceptions. We will get b…" at bounding box center [882, 337] width 1261 height 873
copy div "The quote needs to be processed manually, due to some exceptions. We will get b…"
click at [1327, 474] on div "The quote needs to be processed manually, due to some exceptions. We will get b…" at bounding box center [882, 337] width 1261 height 873
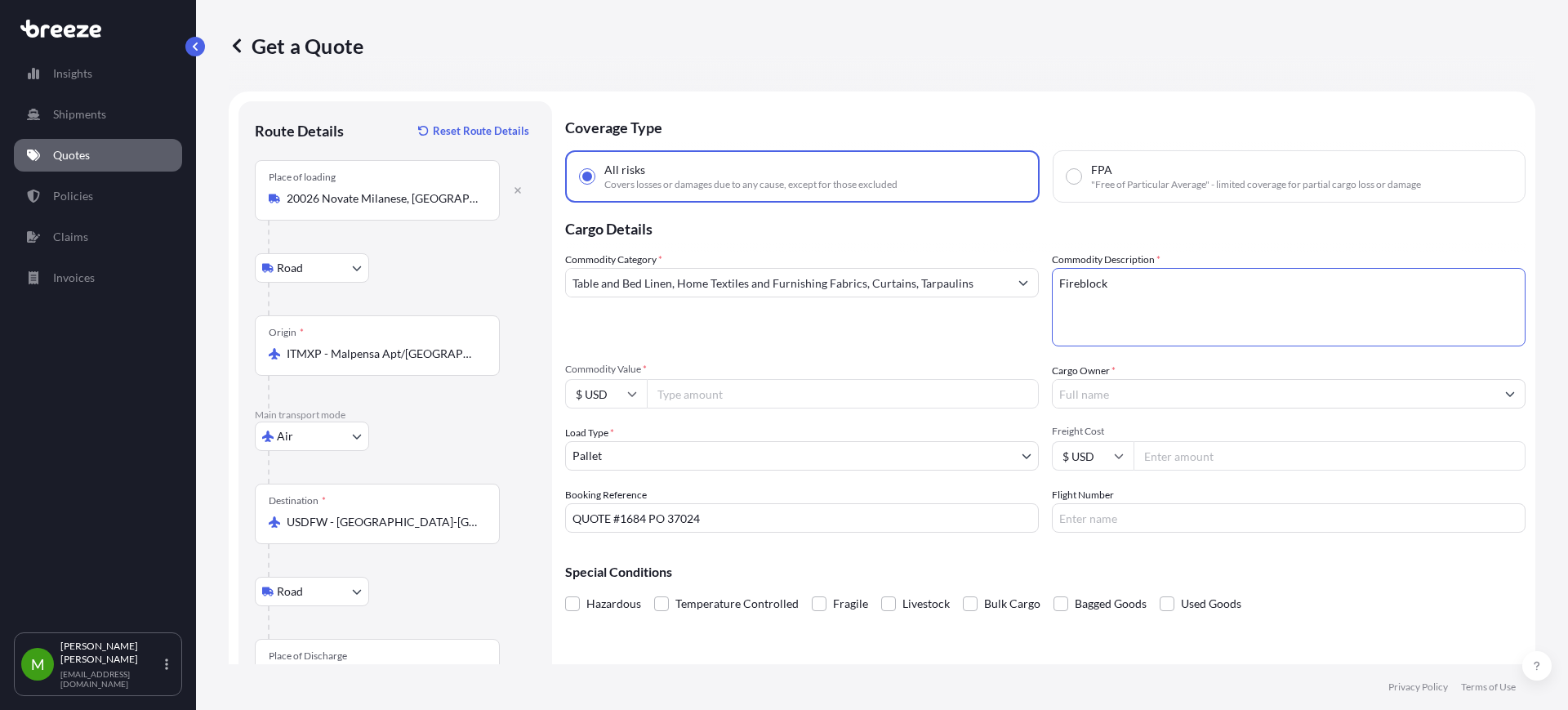
select select "Road"
select select "Air"
select select "Road"
select select "1"
